Goal: Obtain resource: Download file/media

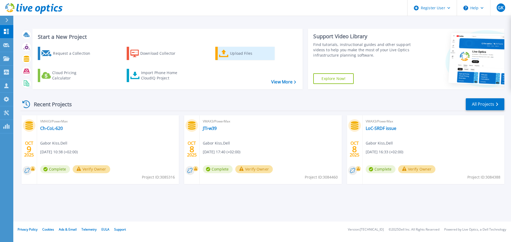
click at [247, 49] on div "Upload Files" at bounding box center [251, 53] width 43 height 11
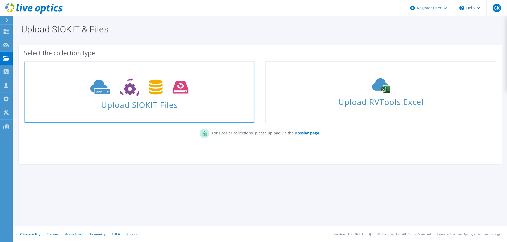
click at [172, 85] on icon at bounding box center [139, 87] width 98 height 18
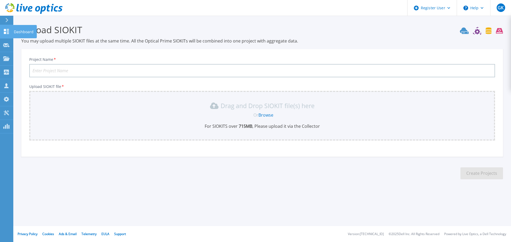
click at [13, 34] on link "Dashboard Dashboard" at bounding box center [6, 32] width 13 height 14
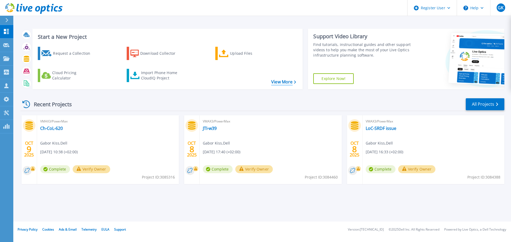
click at [288, 84] on link "View More" at bounding box center [283, 82] width 25 height 5
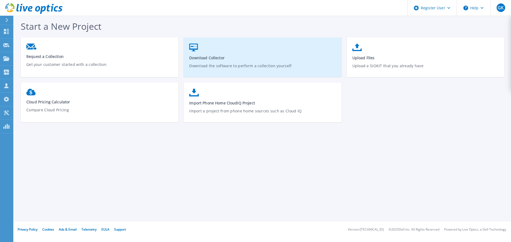
click at [215, 58] on span "Download Collector" at bounding box center [262, 57] width 147 height 5
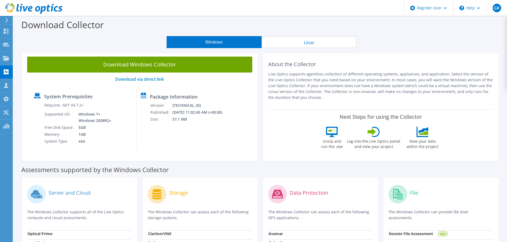
click at [334, 47] on button "Linux" at bounding box center [309, 42] width 95 height 12
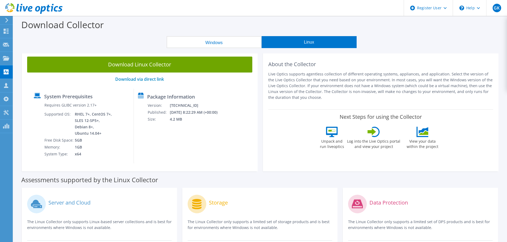
click at [244, 40] on button "Windows" at bounding box center [214, 42] width 95 height 12
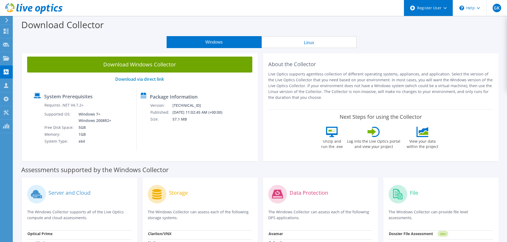
click at [443, 5] on div "Register User" at bounding box center [428, 8] width 49 height 16
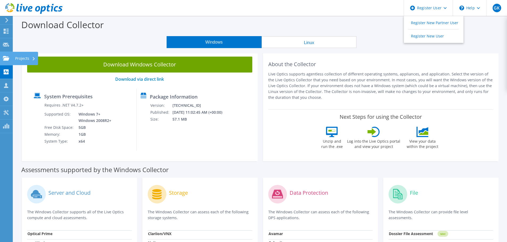
click at [7, 61] on icon at bounding box center [6, 58] width 6 height 5
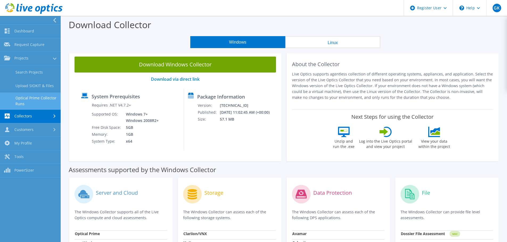
click at [37, 101] on link "Optical Prime Collector Runs" at bounding box center [30, 101] width 61 height 17
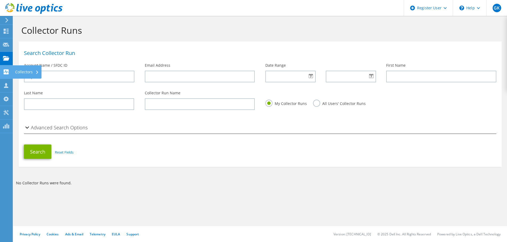
click at [8, 70] on use at bounding box center [6, 71] width 5 height 5
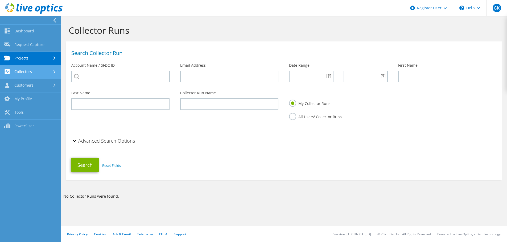
click at [29, 70] on link "Collectors" at bounding box center [30, 72] width 61 height 14
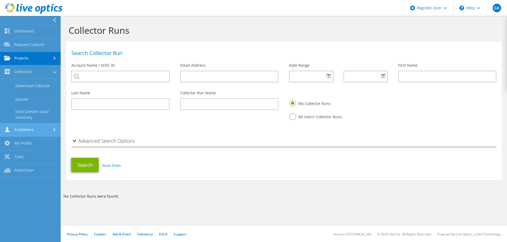
click at [43, 126] on link "Customers" at bounding box center [30, 130] width 61 height 14
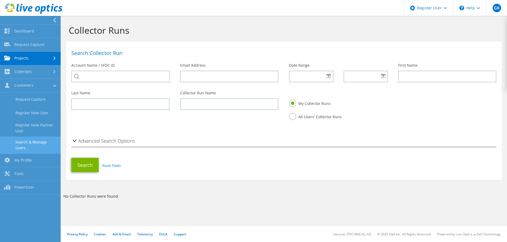
click at [50, 142] on link "Search & Manage Users" at bounding box center [30, 145] width 61 height 17
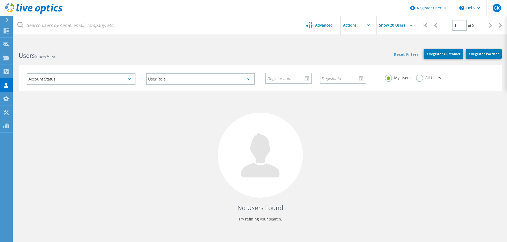
click at [7, 19] on use at bounding box center [6, 20] width 3 height 5
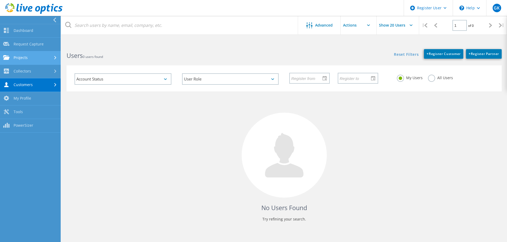
click at [42, 62] on link "Projects" at bounding box center [30, 58] width 61 height 14
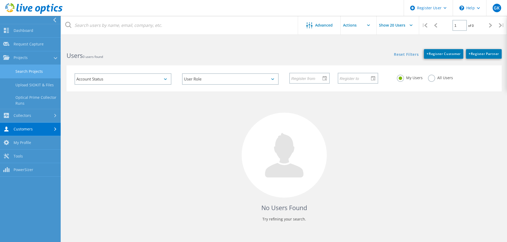
click at [40, 68] on link "Search Projects" at bounding box center [30, 72] width 61 height 14
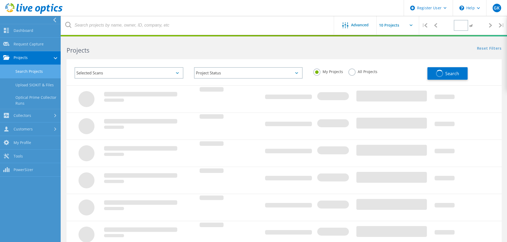
type input "1"
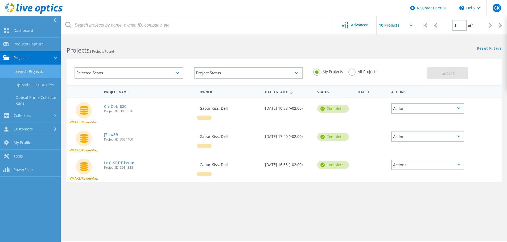
click at [459, 109] on icon at bounding box center [458, 108] width 3 height 2
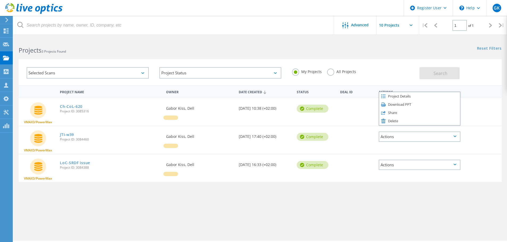
click at [417, 164] on div "Actions" at bounding box center [420, 165] width 82 height 10
click at [400, 160] on div "Download PPT" at bounding box center [419, 161] width 81 height 8
